Goal: Transaction & Acquisition: Purchase product/service

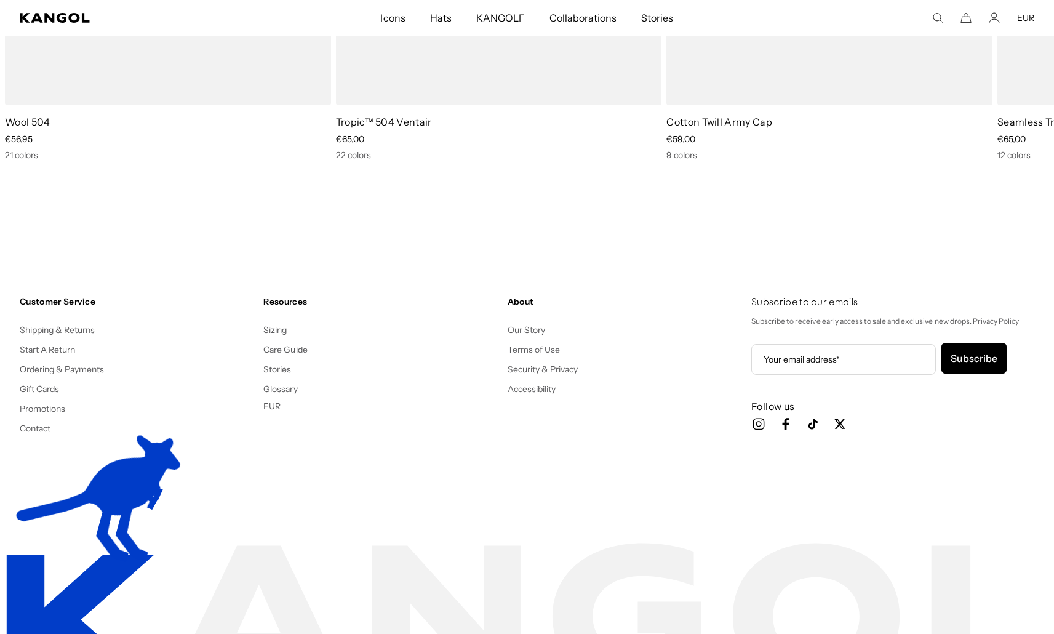
scroll to position [0, 254]
